Goal: Find contact information: Find contact information

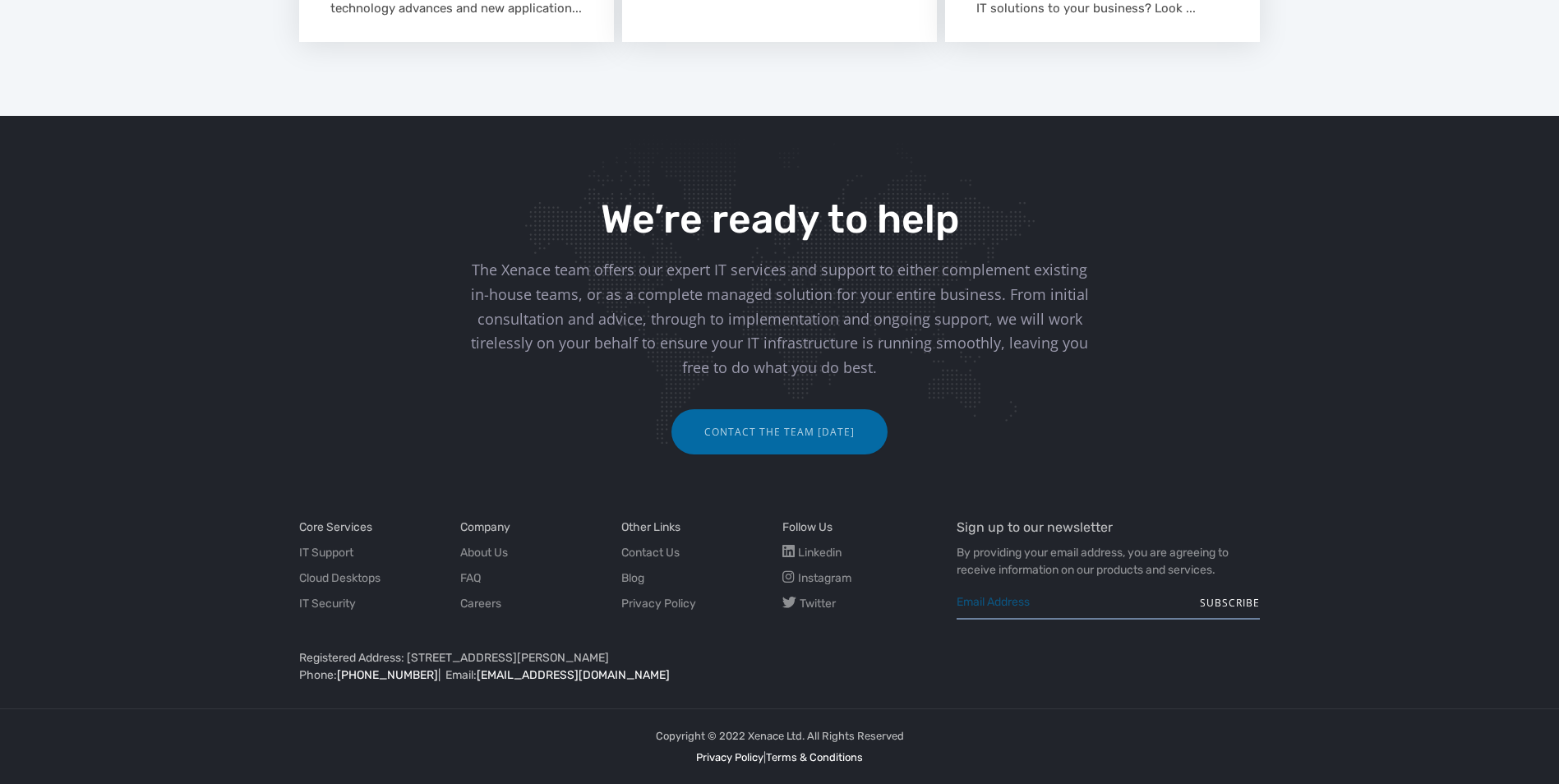
scroll to position [2059, 0]
click at [475, 552] on link "About Us" at bounding box center [485, 551] width 48 height 17
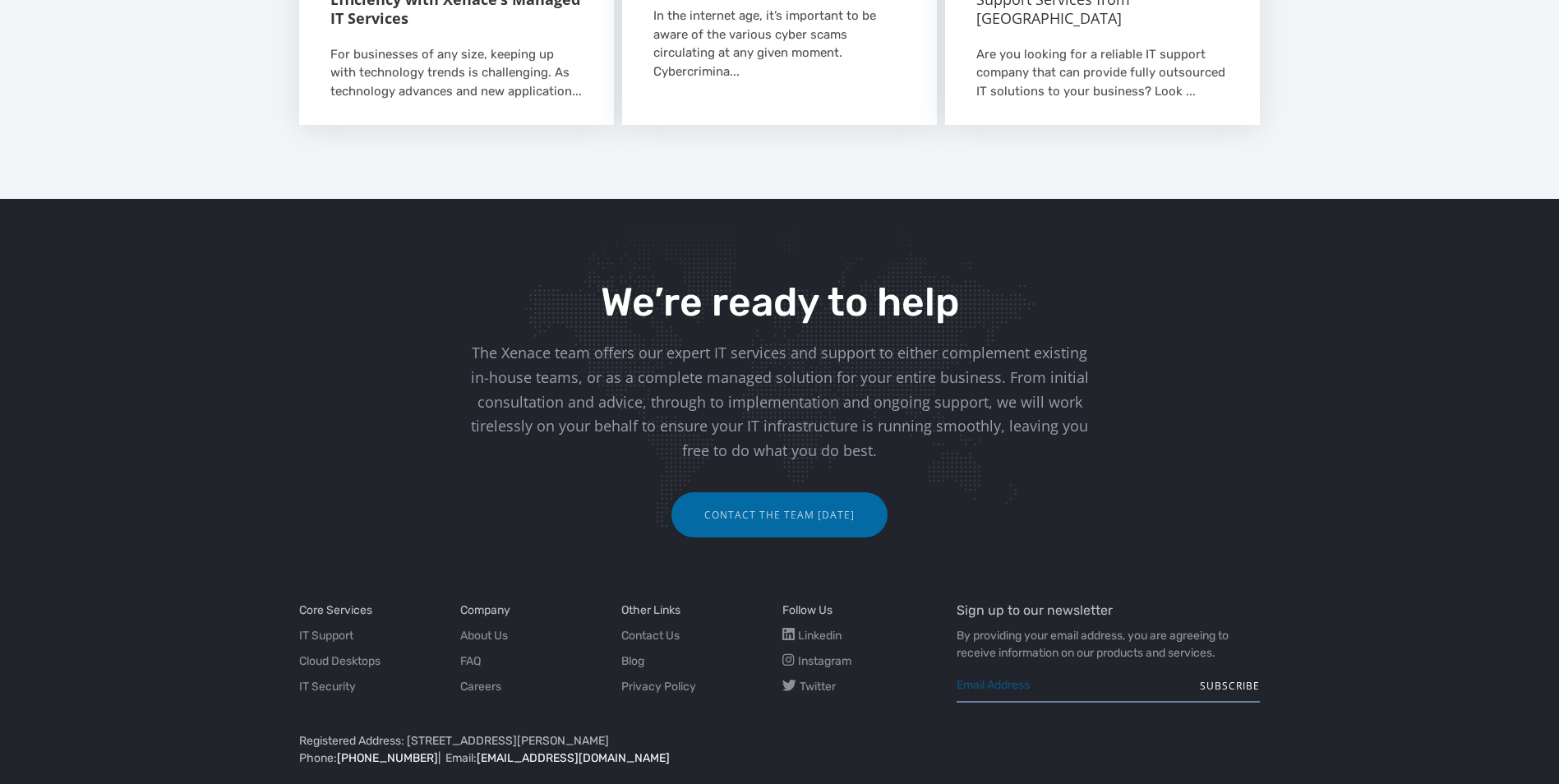
scroll to position [2059, 0]
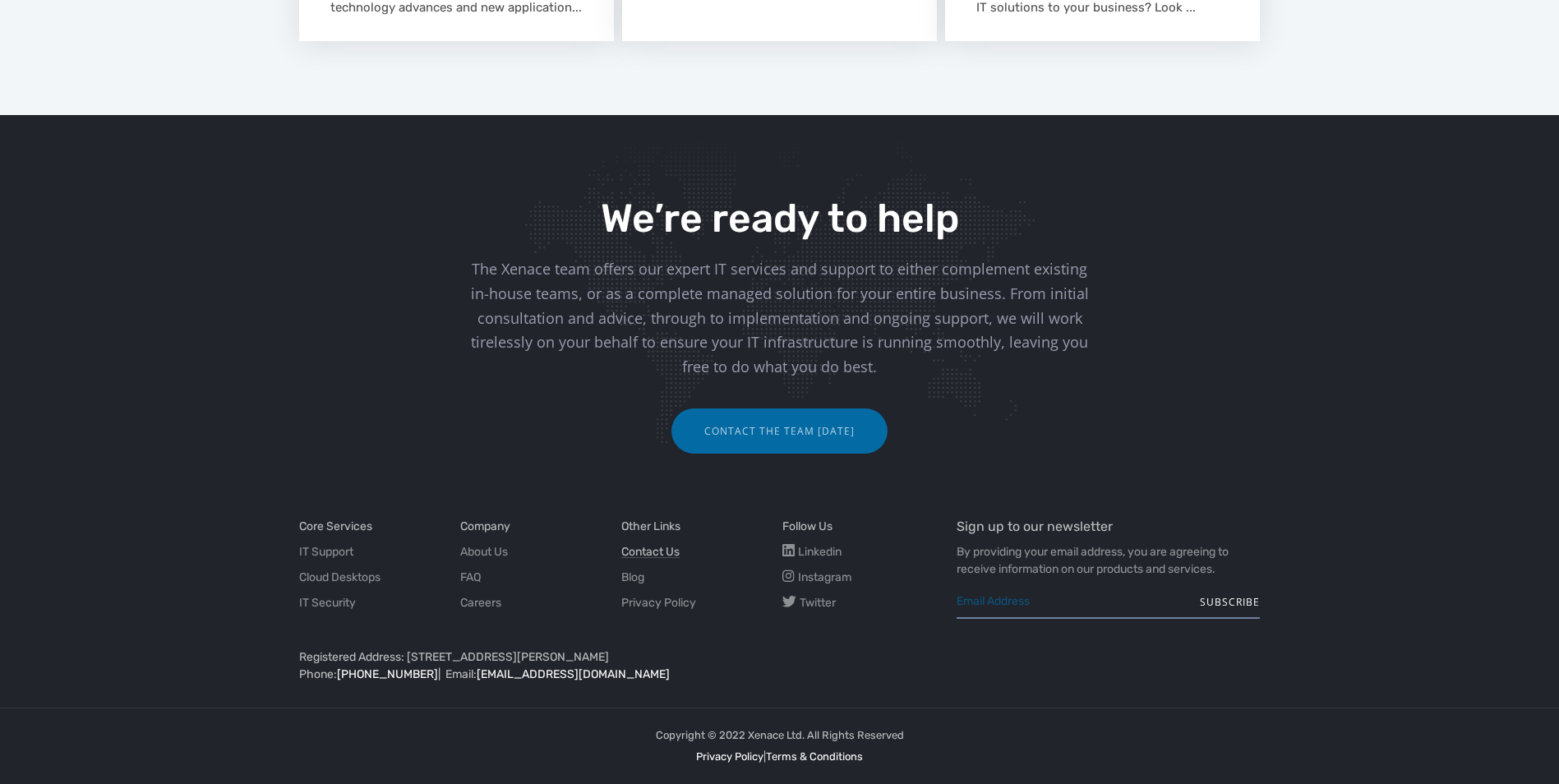
click at [658, 544] on link "Contact Us" at bounding box center [650, 551] width 59 height 17
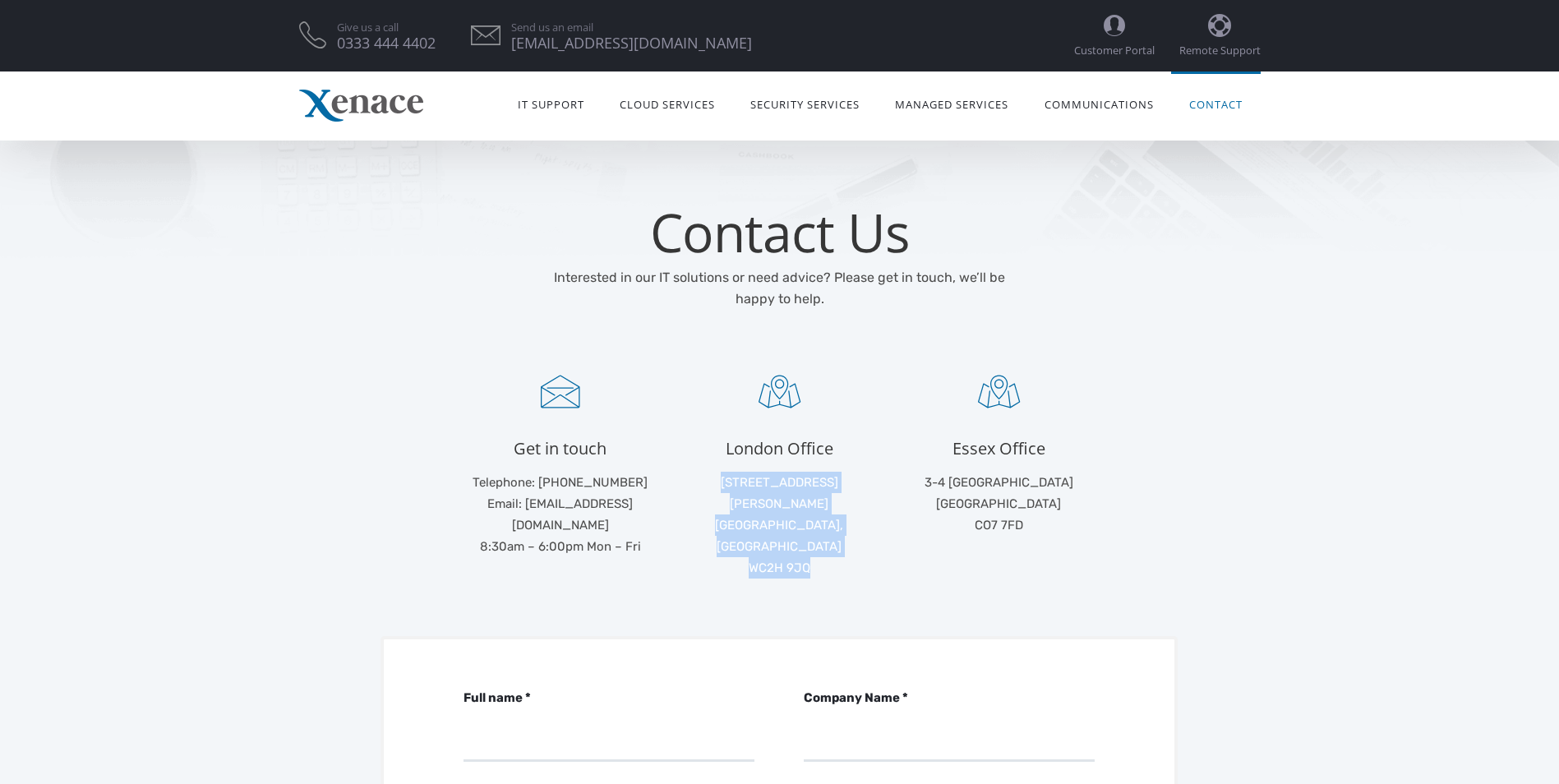
drag, startPoint x: 820, startPoint y: 525, endPoint x: 722, endPoint y: 484, distance: 106.2
click at [721, 484] on p "71-75 Shelton Street Covent Garden, London WC2H 9JQ" at bounding box center [780, 525] width 194 height 107
copy p "71-75 Shelton Street Covent Garden, London WC2H 9JQ"
